Goal: Transaction & Acquisition: Book appointment/travel/reservation

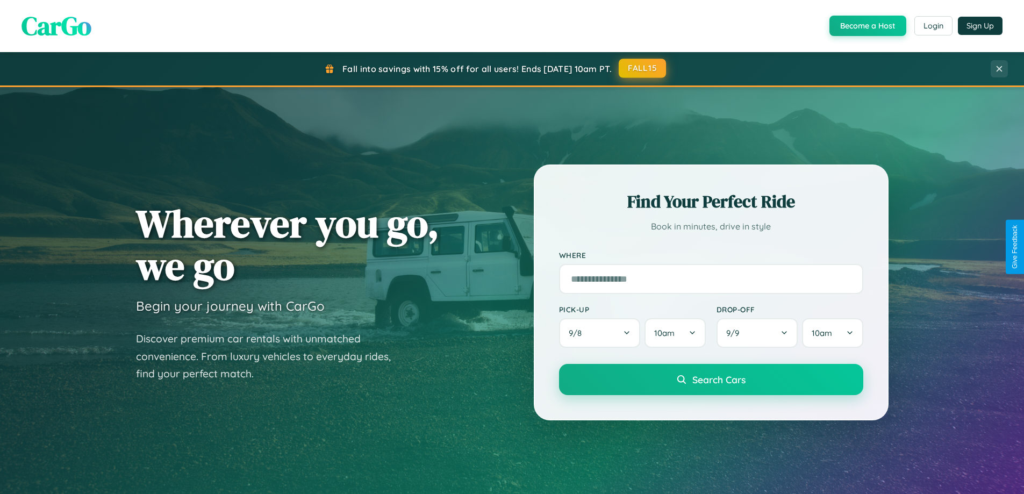
click at [643, 68] on button "FALL15" at bounding box center [642, 68] width 47 height 19
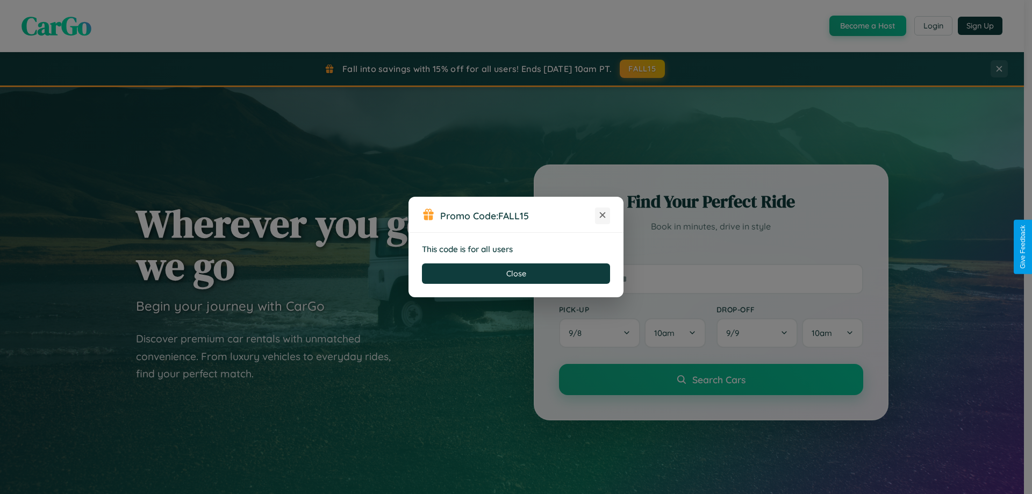
click at [602, 215] on icon at bounding box center [602, 215] width 11 height 11
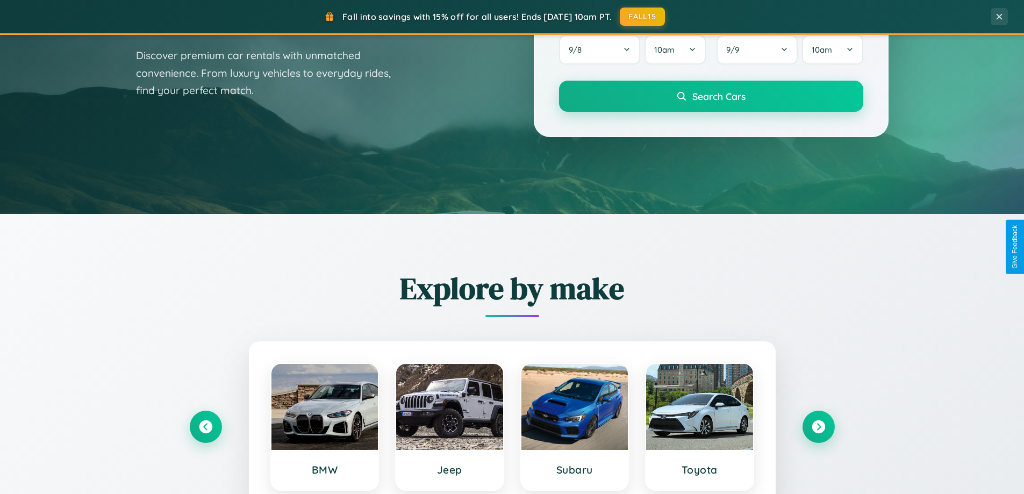
scroll to position [739, 0]
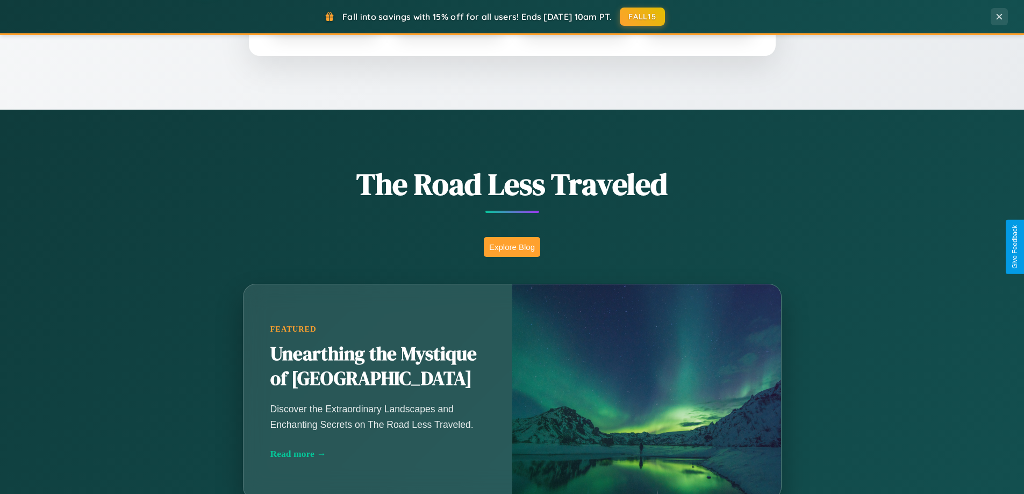
click at [512, 247] on button "Explore Blog" at bounding box center [512, 247] width 56 height 20
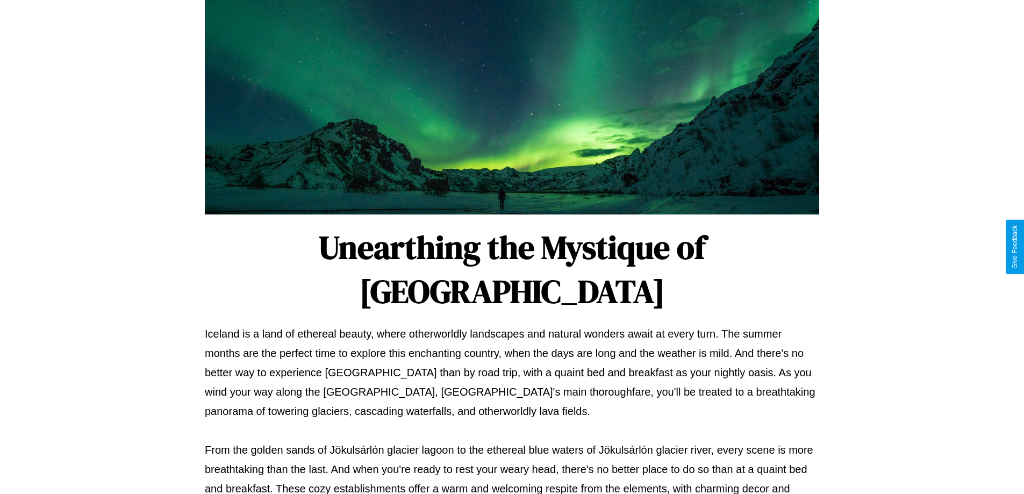
scroll to position [348, 0]
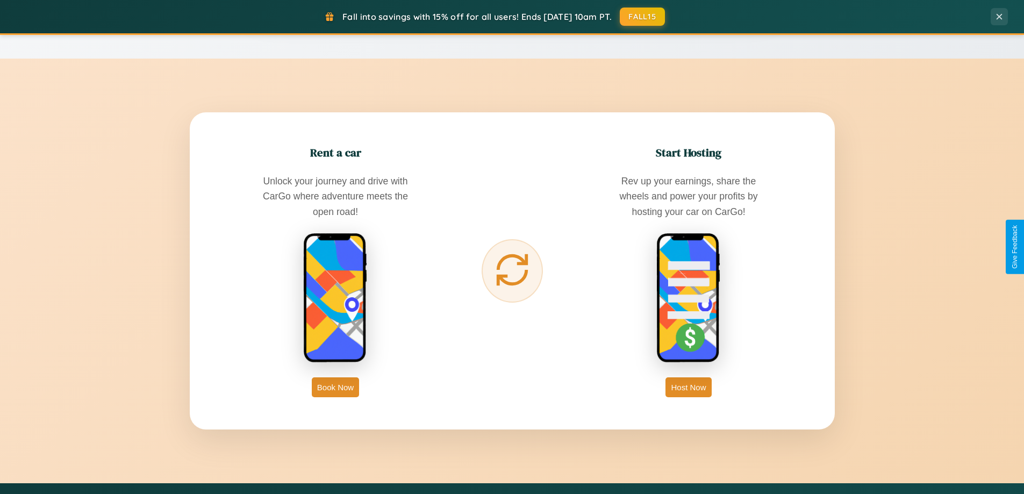
scroll to position [1727, 0]
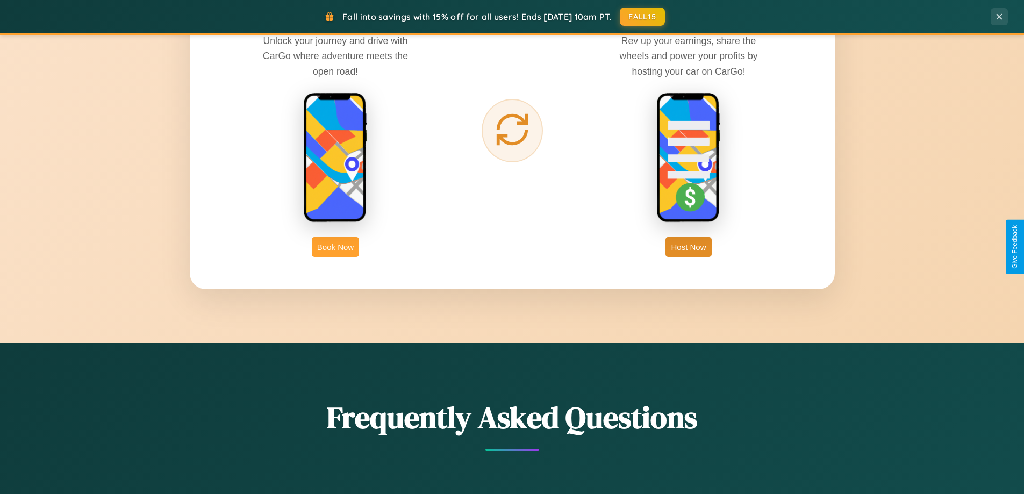
click at [335, 247] on button "Book Now" at bounding box center [335, 247] width 47 height 20
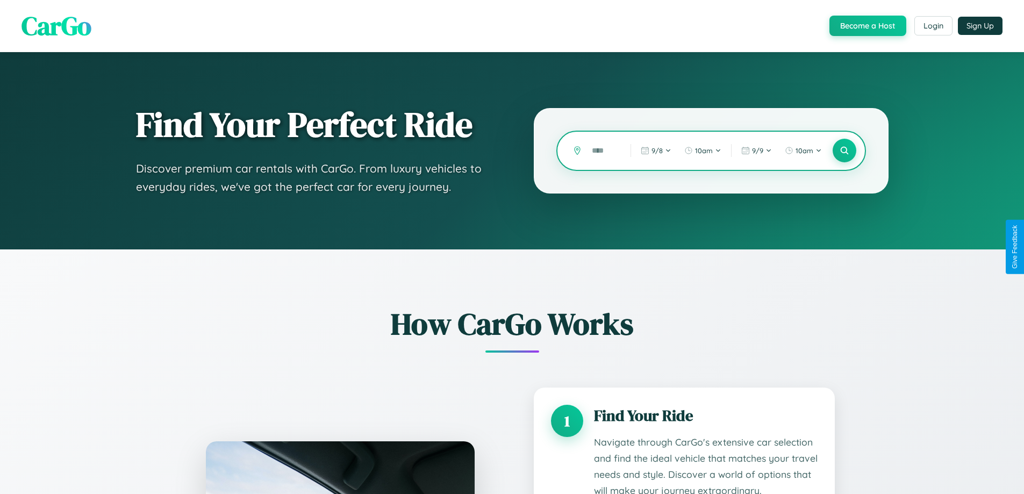
click at [603, 150] on input "text" at bounding box center [602, 150] width 33 height 19
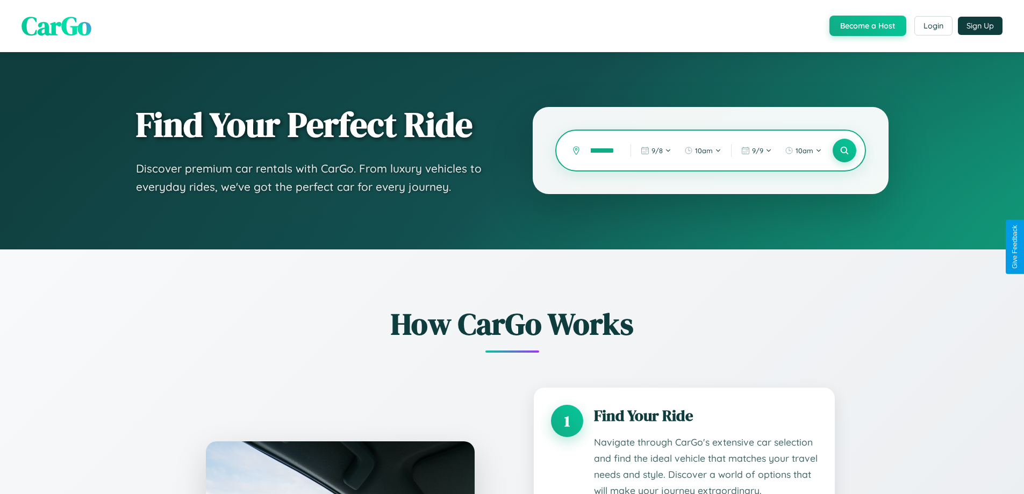
scroll to position [0, 13]
type input "*********"
click at [844, 150] on icon at bounding box center [844, 151] width 10 height 10
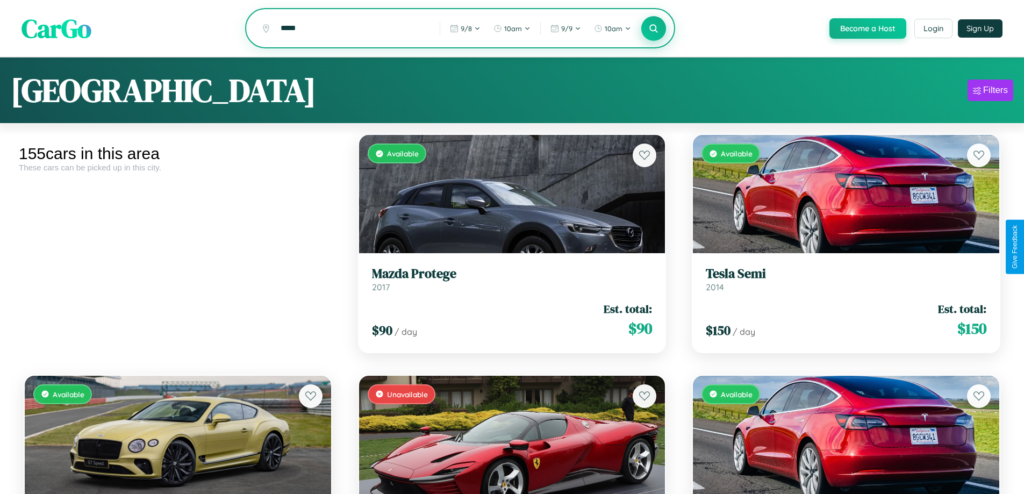
click at [653, 29] on icon at bounding box center [654, 28] width 10 height 10
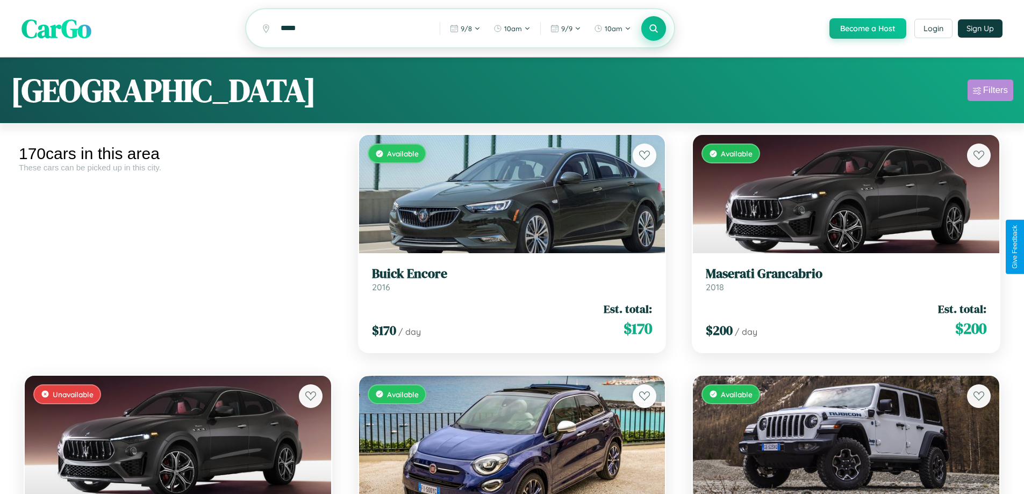
click at [990, 92] on div "Filters" at bounding box center [995, 90] width 25 height 11
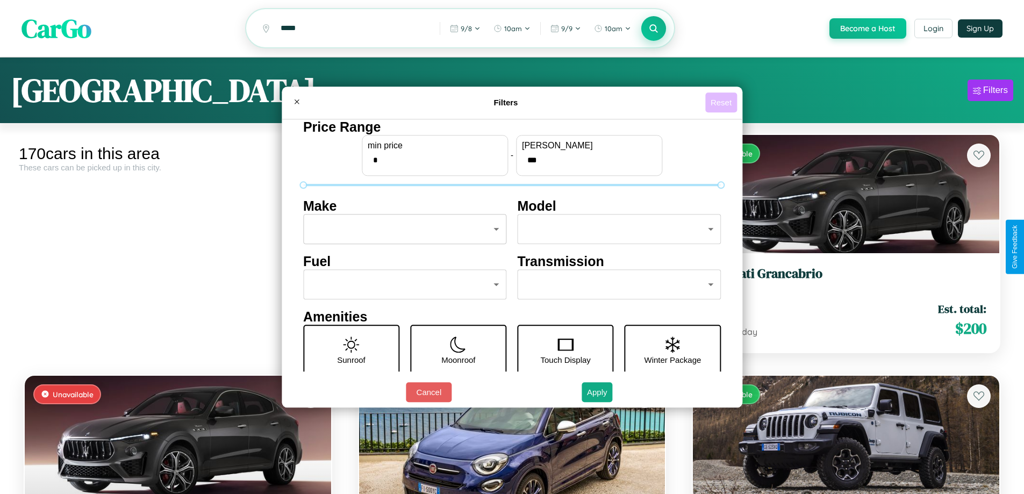
click at [722, 102] on button "Reset" at bounding box center [721, 102] width 32 height 20
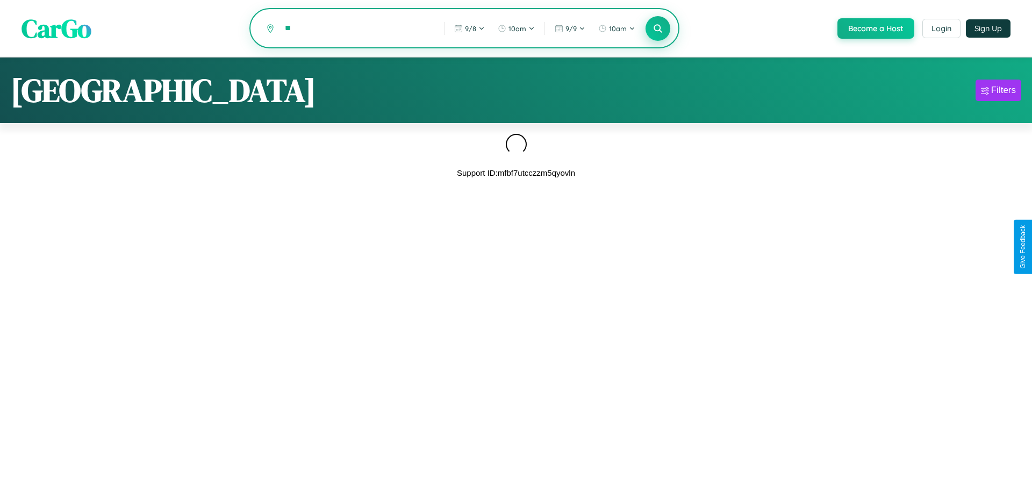
type input "*"
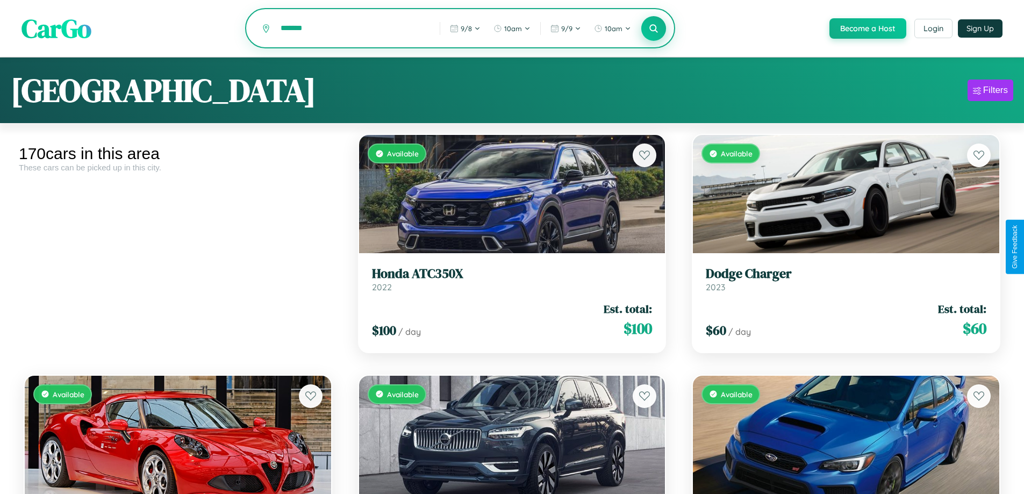
type input "*******"
click at [653, 29] on icon at bounding box center [654, 28] width 10 height 10
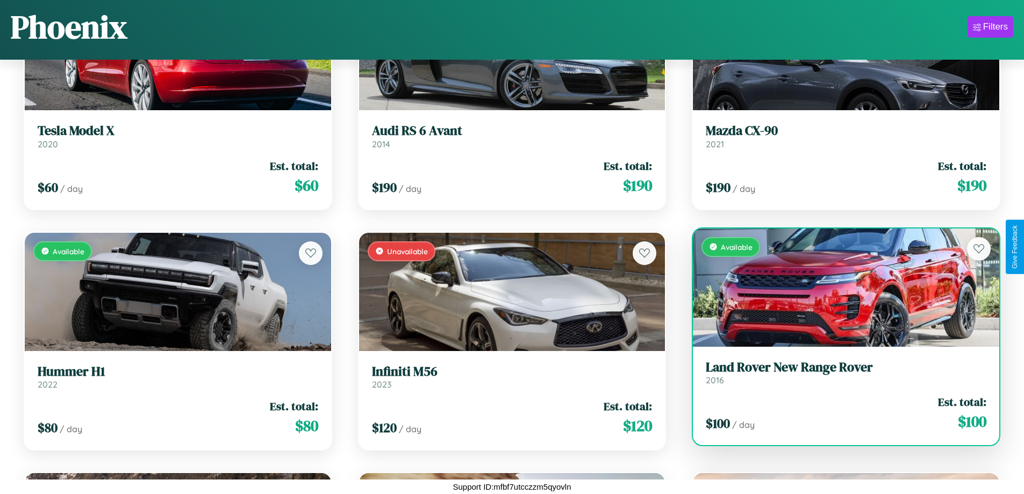
scroll to position [392, 0]
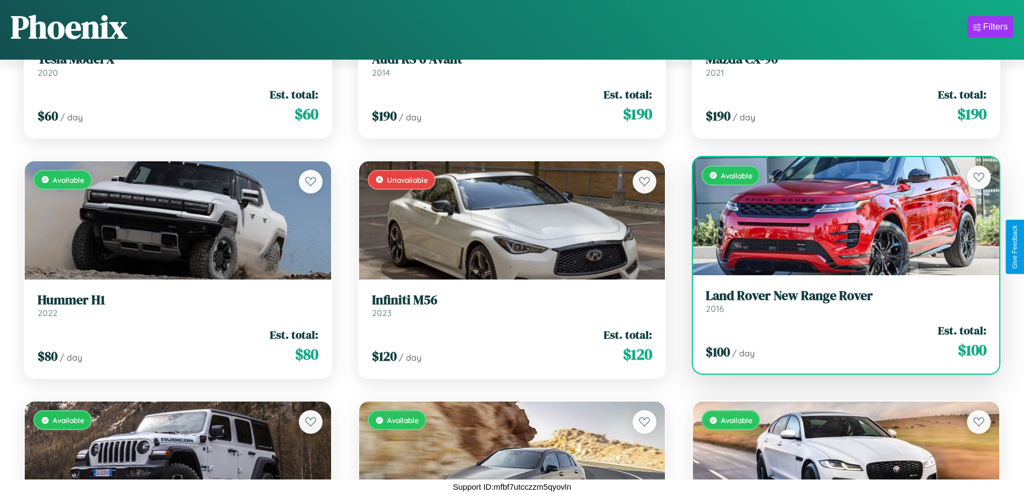
click at [839, 305] on link "Land Rover New Range Rover 2016" at bounding box center [846, 301] width 281 height 26
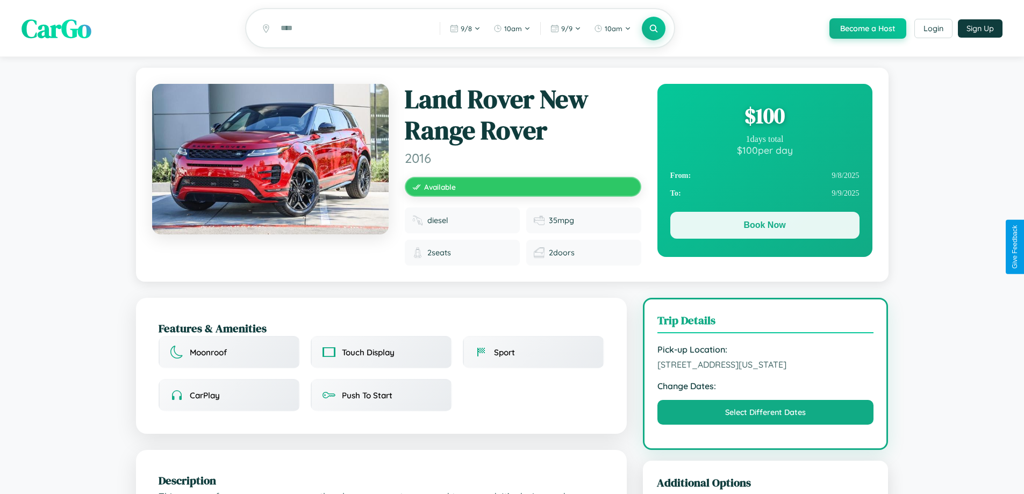
click at [764, 227] on button "Book Now" at bounding box center [764, 225] width 189 height 27
